Goal: Obtain resource: Obtain resource

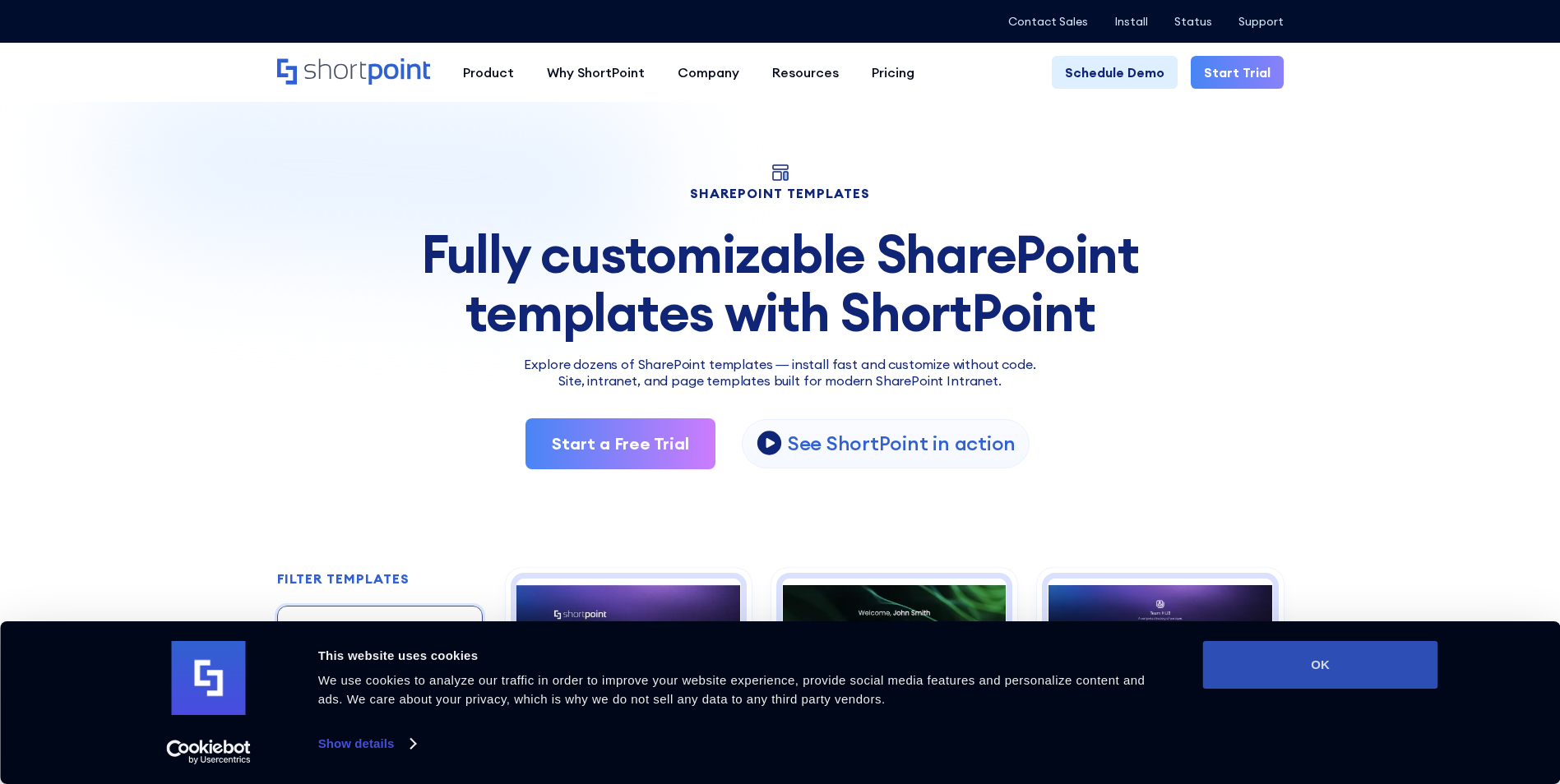
click at [1260, 667] on button "OK" at bounding box center [1321, 665] width 235 height 47
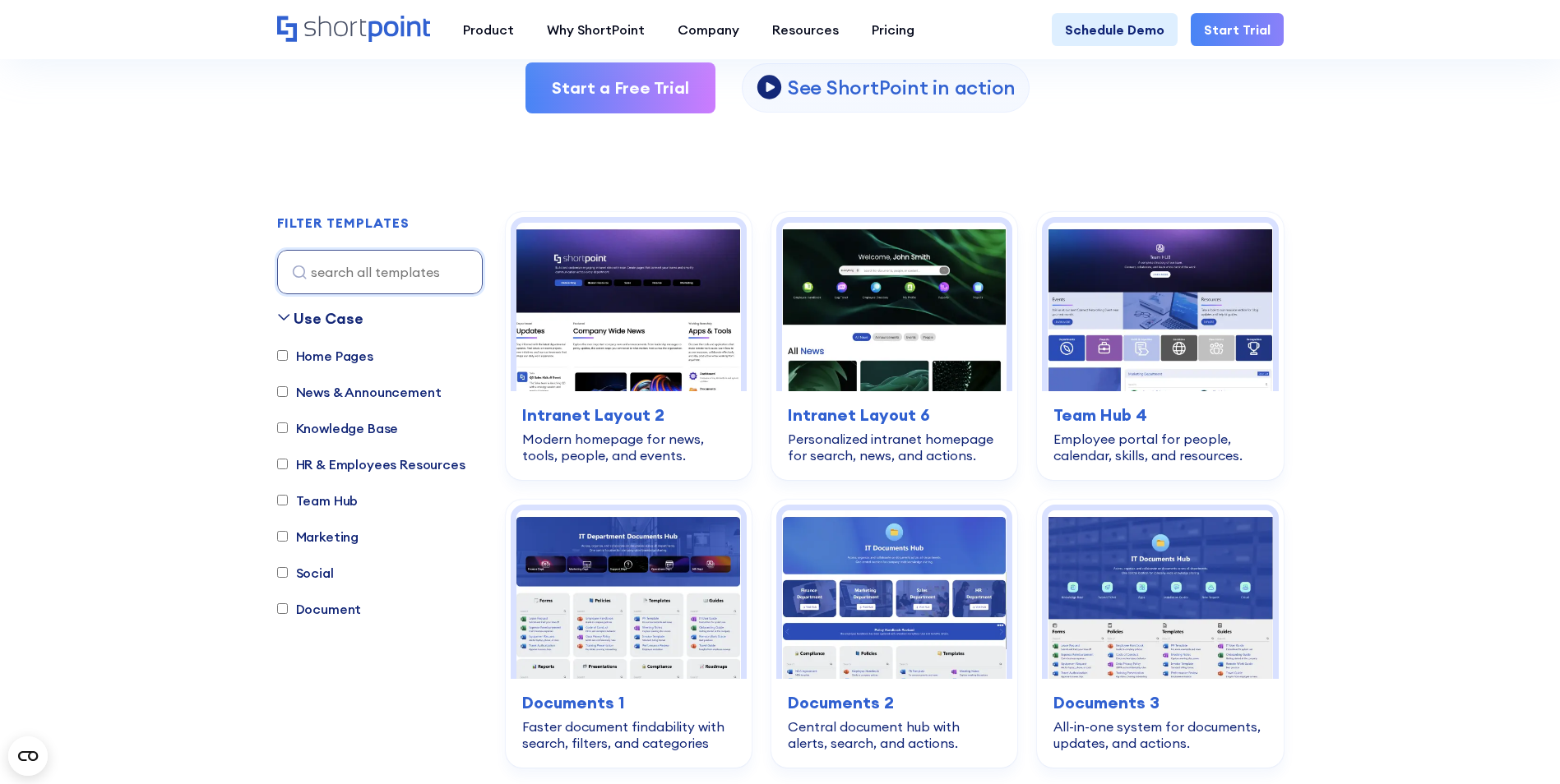
scroll to position [575, 0]
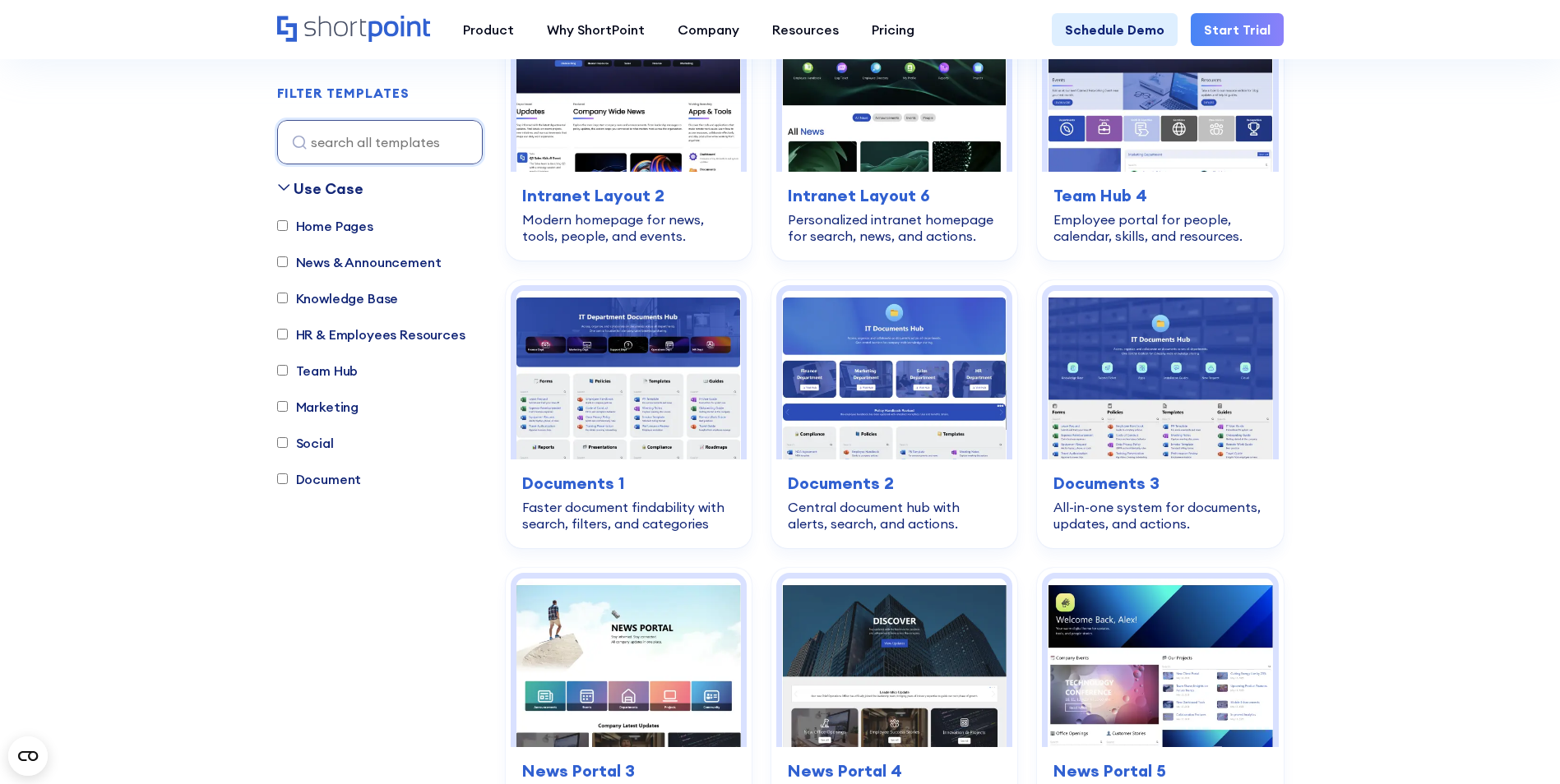
click at [321, 368] on label "Team Hub" at bounding box center [318, 370] width 82 height 19
click at [288, 368] on input "Team Hub" at bounding box center [283, 371] width 11 height 11
checkbox input "true"
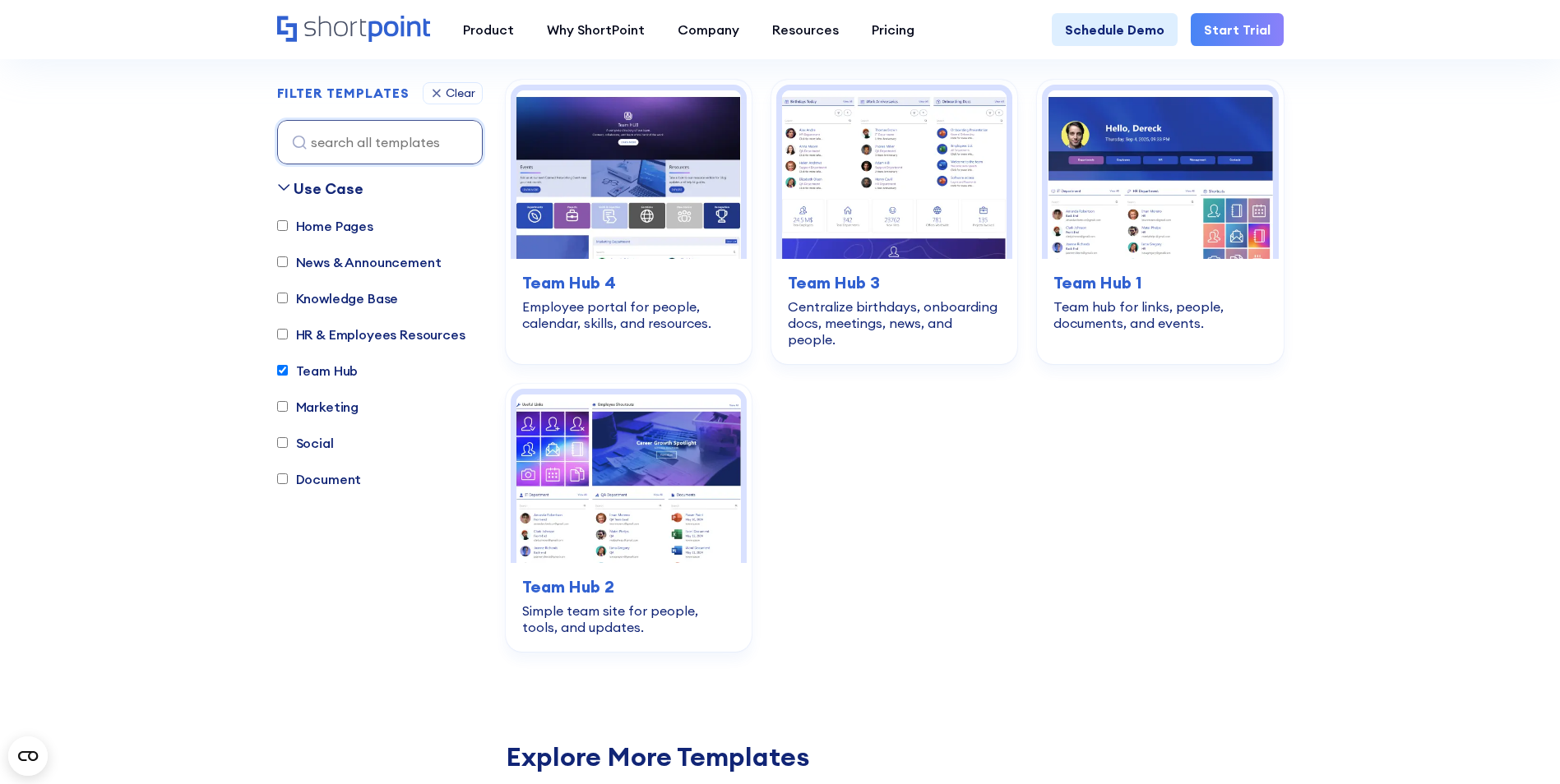
scroll to position [486, 0]
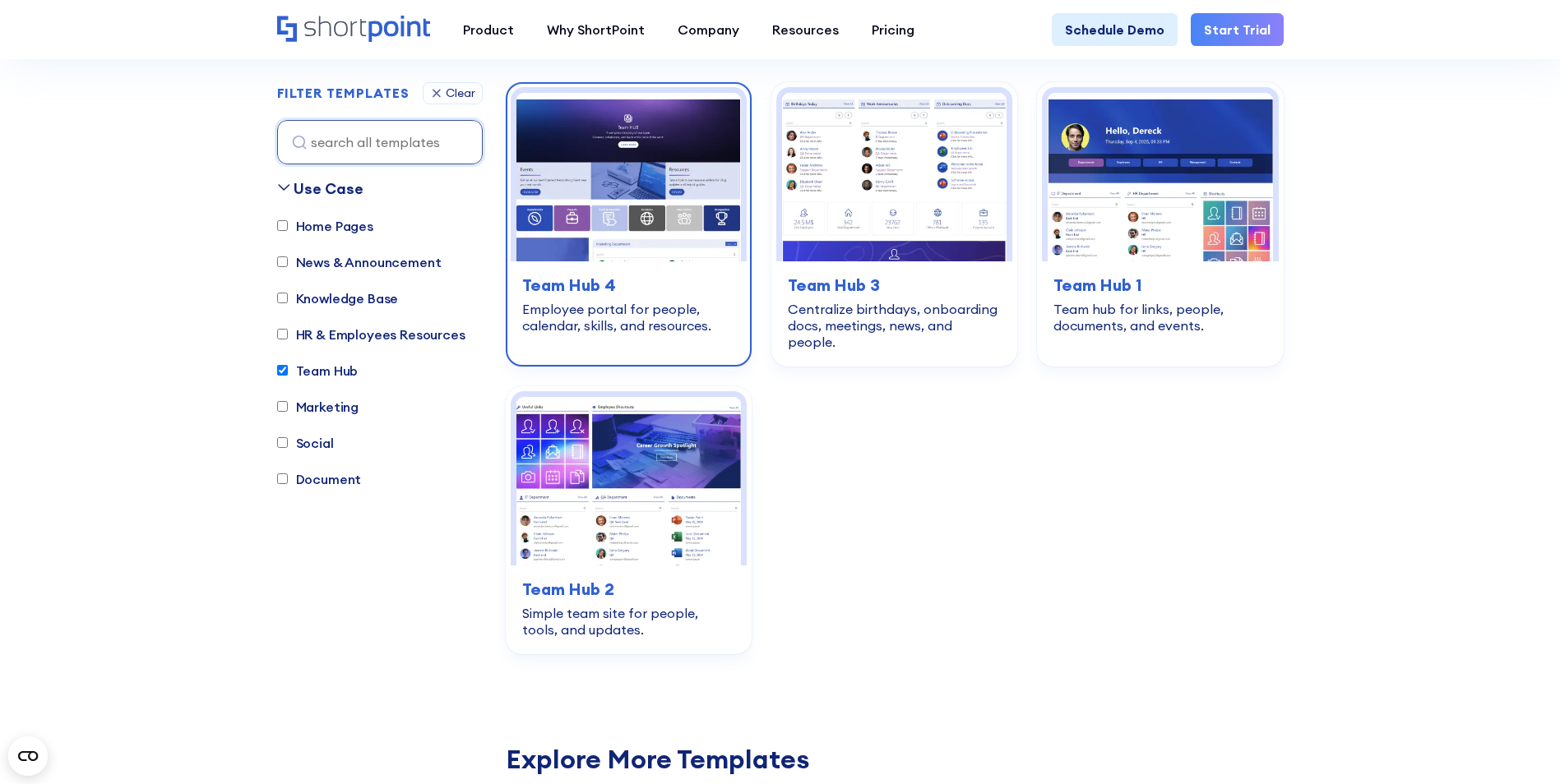
click at [684, 226] on img at bounding box center [629, 177] width 225 height 169
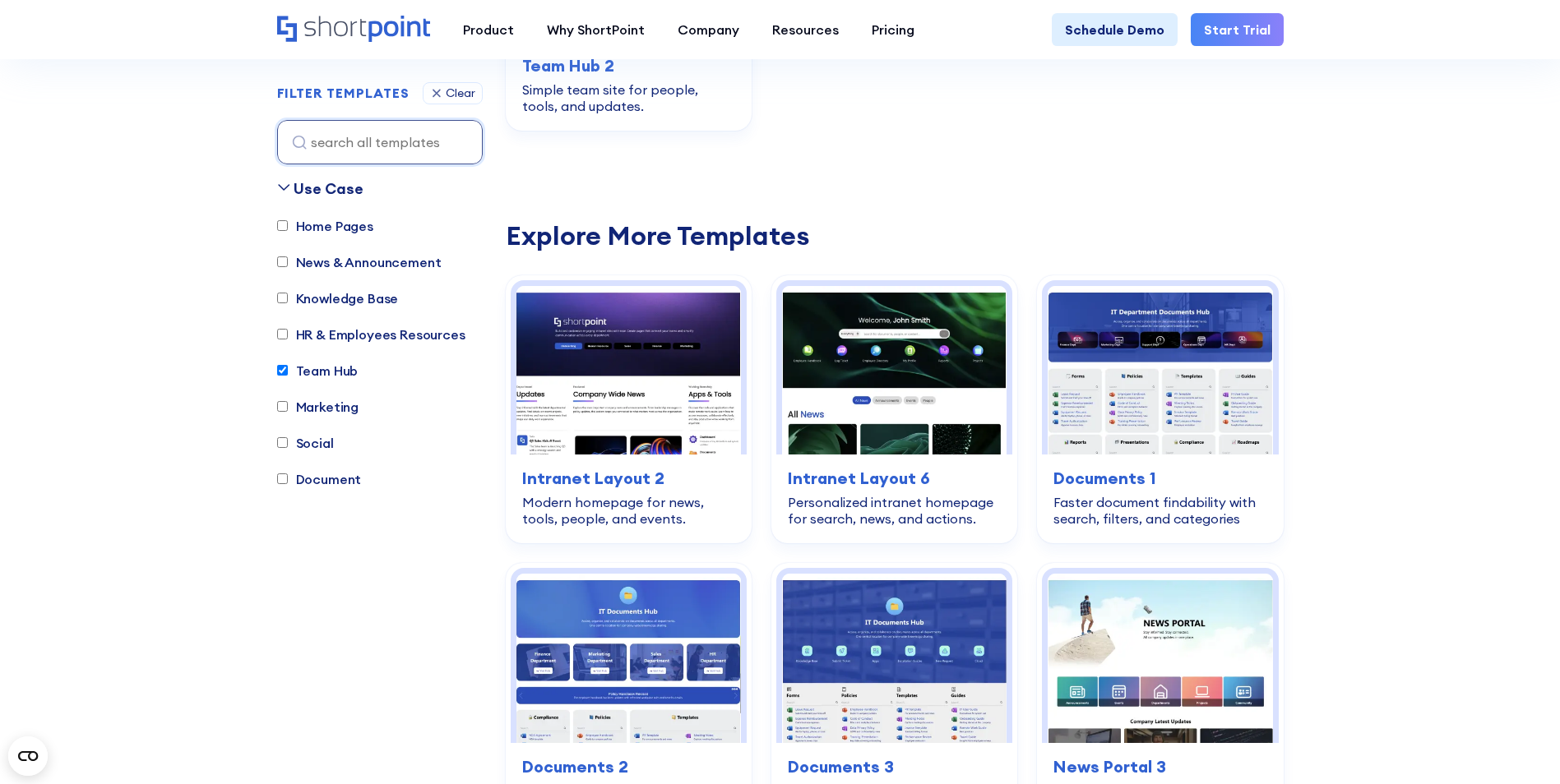
scroll to position [1226, 0]
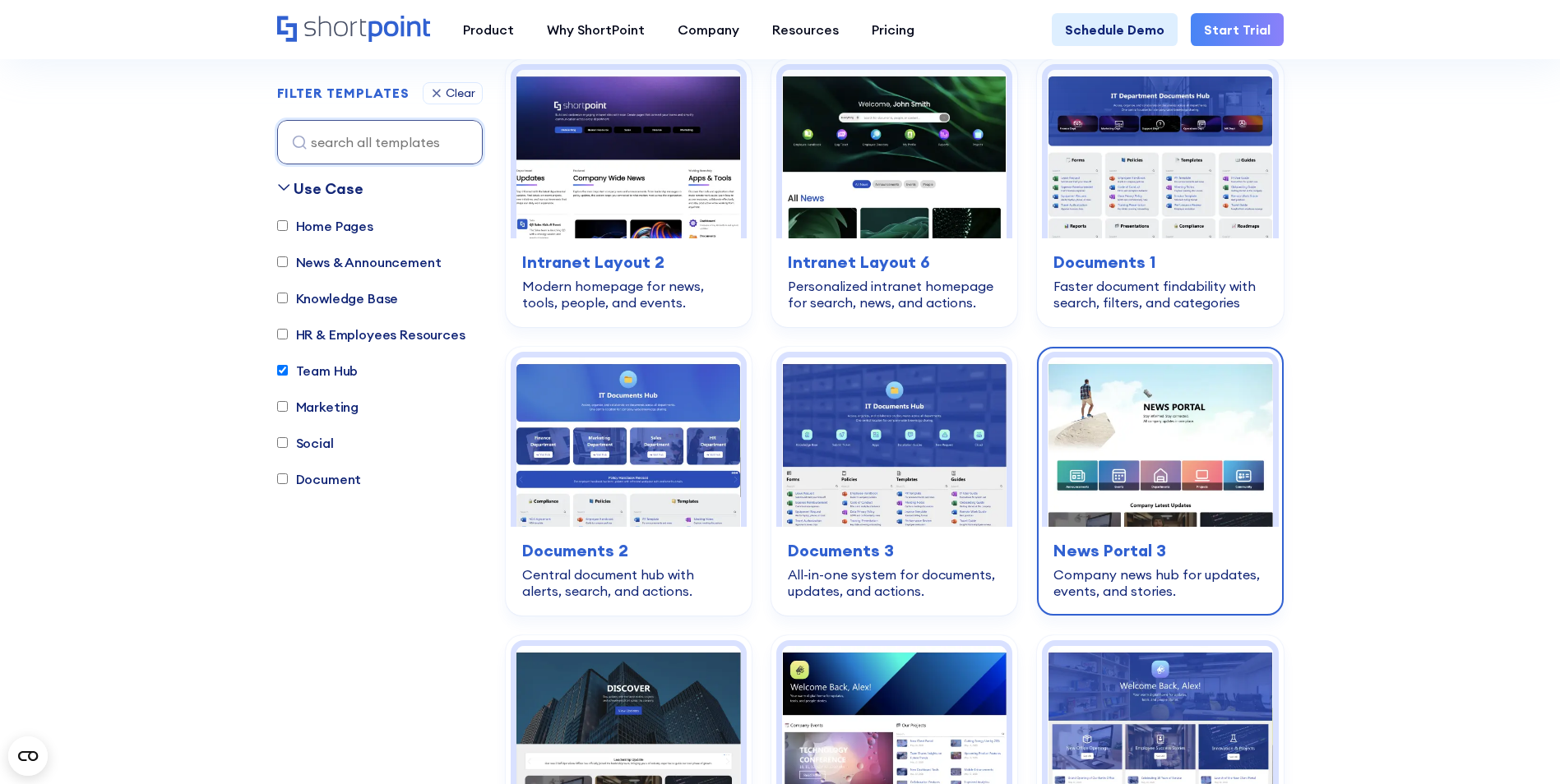
click at [1228, 426] on img at bounding box center [1160, 442] width 225 height 169
